Goal: Information Seeking & Learning: Learn about a topic

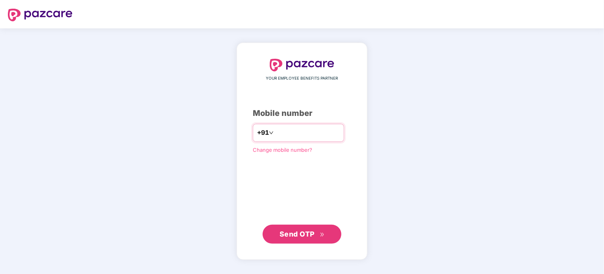
click at [277, 133] on input "number" at bounding box center [307, 132] width 65 height 13
type input "**********"
click at [301, 233] on span "Send OTP" at bounding box center [297, 233] width 35 height 8
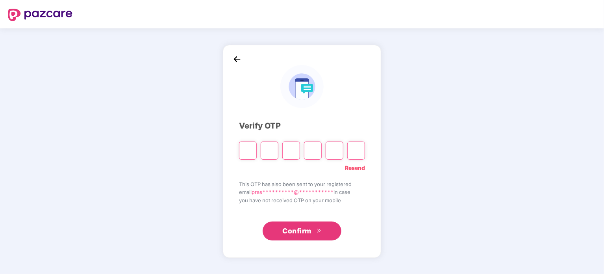
type input "*"
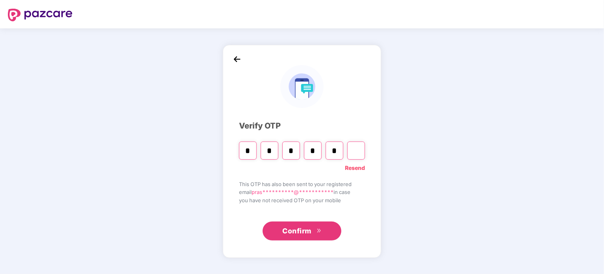
type input "*"
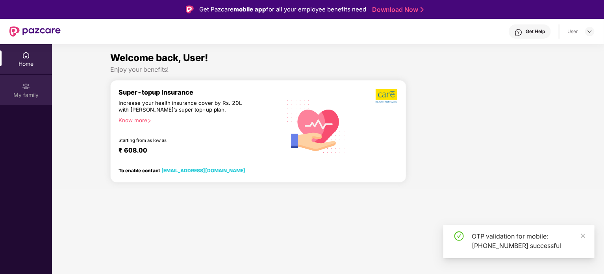
click at [22, 88] on img at bounding box center [26, 86] width 8 height 8
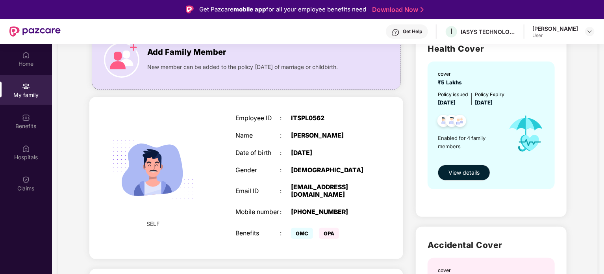
scroll to position [70, 0]
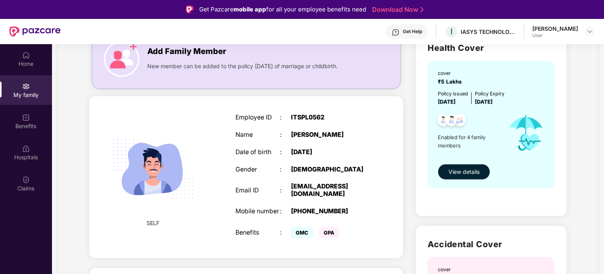
click at [462, 171] on span "View details" at bounding box center [464, 171] width 31 height 9
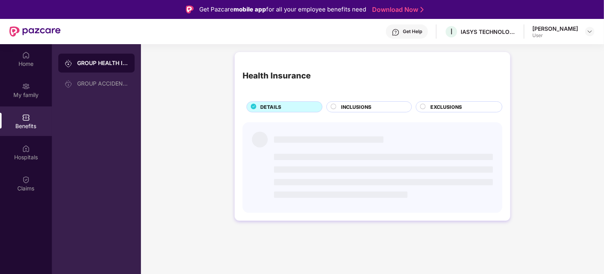
click at [370, 109] on span "INCLUSIONS" at bounding box center [356, 106] width 30 height 7
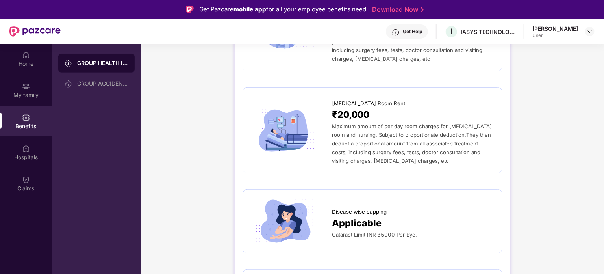
scroll to position [173, 0]
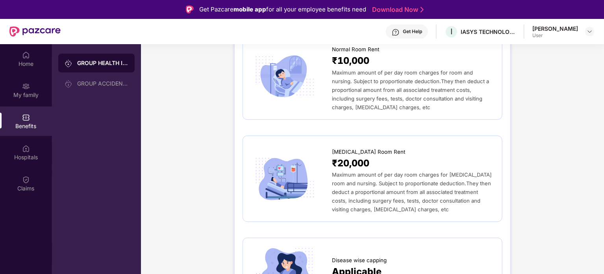
click at [563, 33] on div "User" at bounding box center [556, 35] width 46 height 6
click at [588, 31] on img at bounding box center [590, 31] width 6 height 6
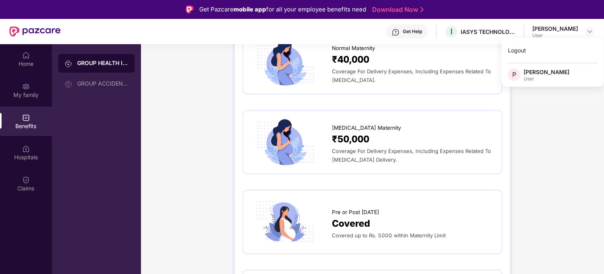
scroll to position [875, 0]
click at [370, 149] on span "Coverage For Delivery Expenses, Including Expenses Related To [MEDICAL_DATA] De…" at bounding box center [411, 155] width 159 height 15
click at [351, 134] on span "₹50,000" at bounding box center [350, 139] width 37 height 15
click at [292, 138] on img at bounding box center [285, 141] width 68 height 47
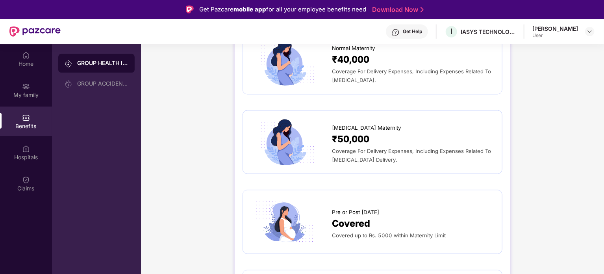
click at [292, 138] on img at bounding box center [285, 141] width 68 height 47
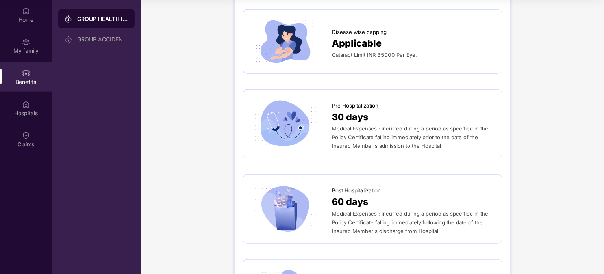
scroll to position [359, 0]
